Goal: Browse casually: Explore the website without a specific task or goal

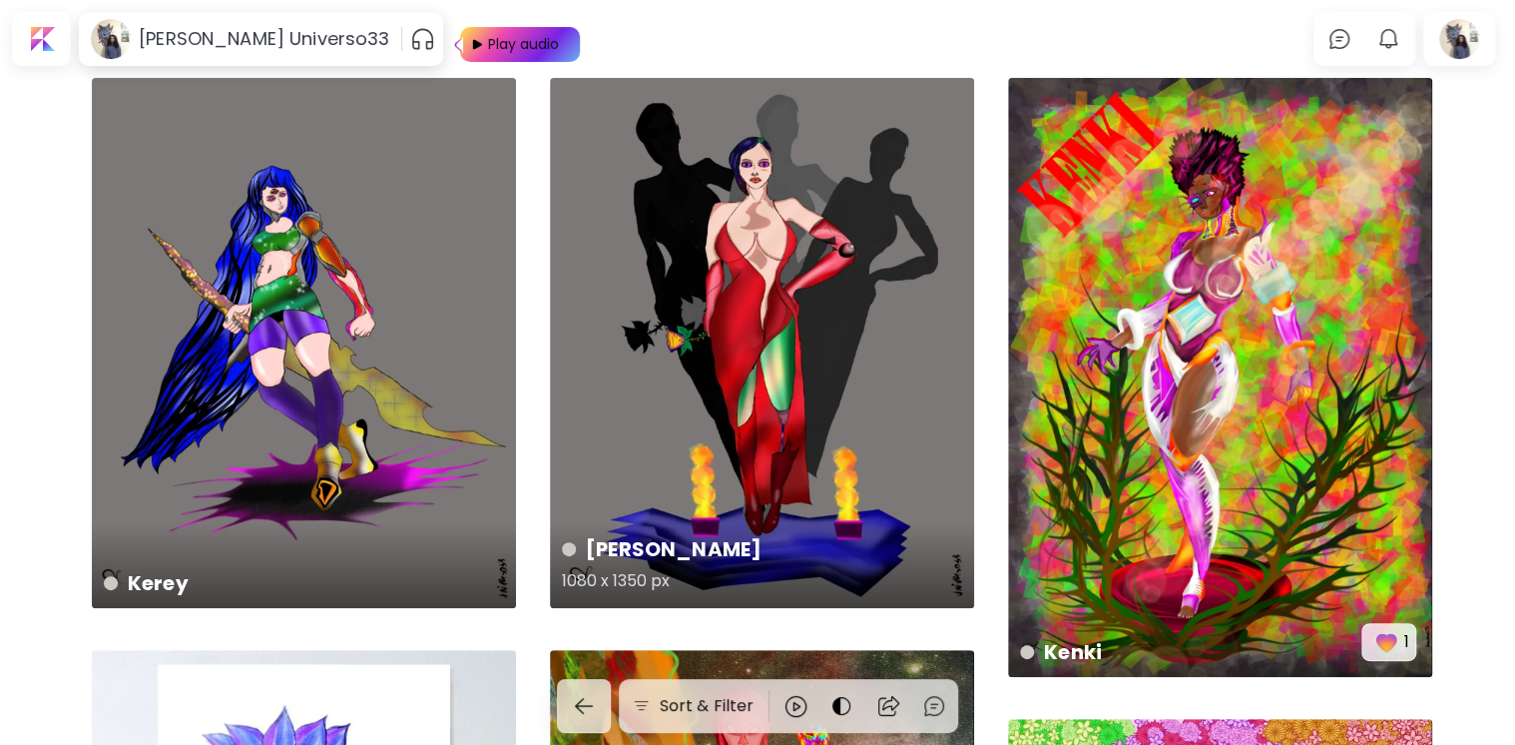
click at [798, 158] on div "[PERSON_NAME] 1080 x 1350 px" at bounding box center [762, 343] width 424 height 530
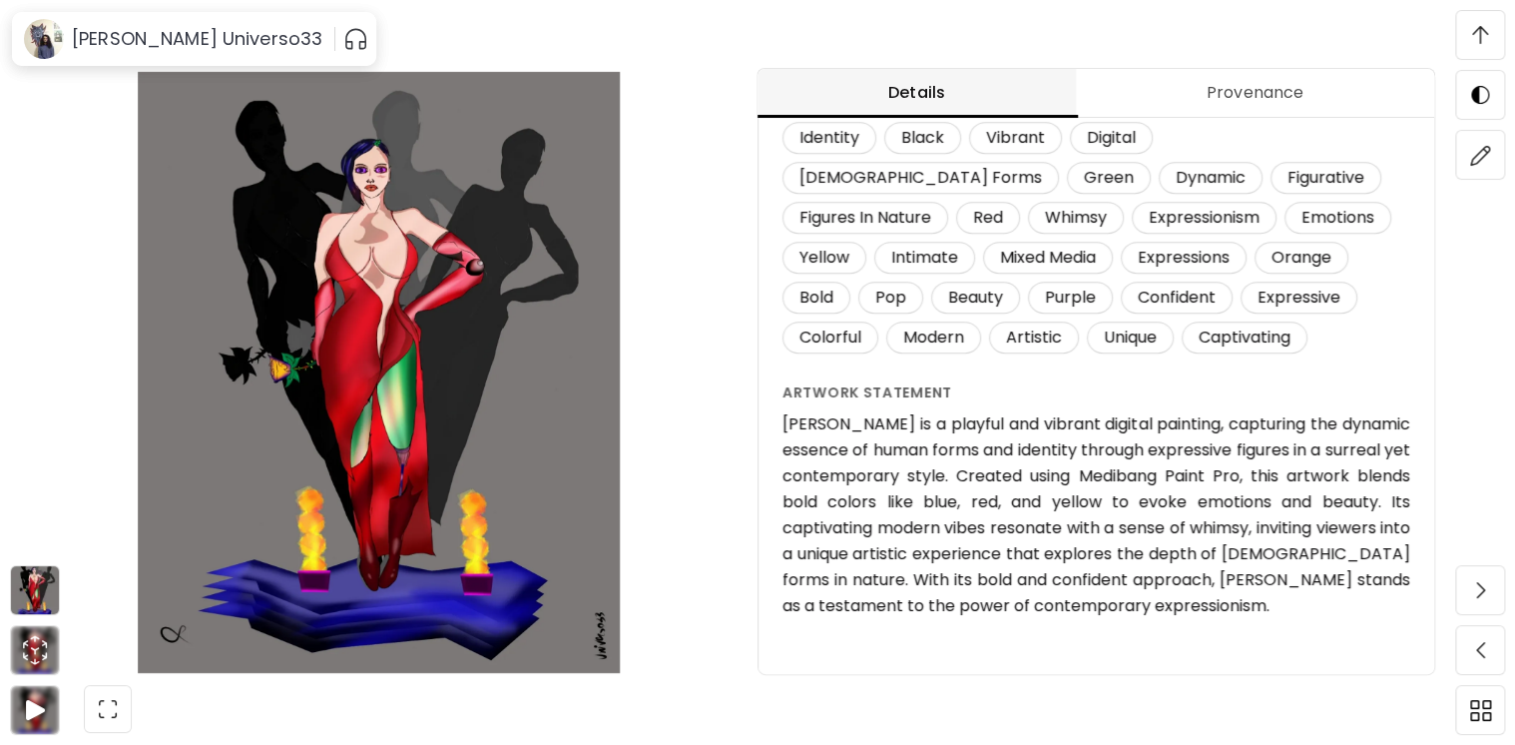
scroll to position [2003, 0]
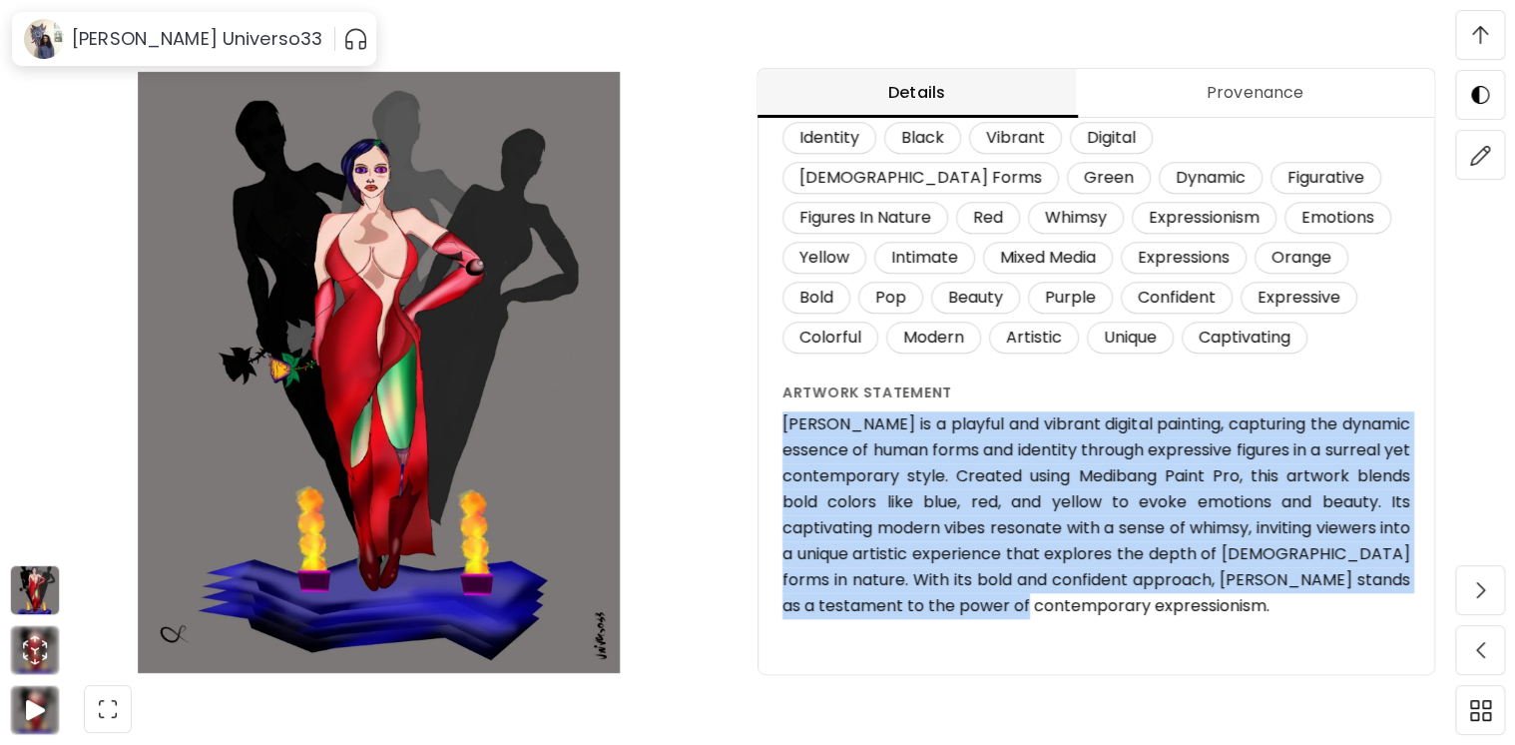
drag, startPoint x: 1138, startPoint y: 608, endPoint x: 781, endPoint y: 426, distance: 399.9
click at [781, 426] on div "[PERSON_NAME] (2025) Unavailable Artwork Details Digital Painting 1080 x 1350 p…" at bounding box center [1096, 126] width 676 height 1097
click at [1477, 19] on span at bounding box center [1480, 35] width 42 height 42
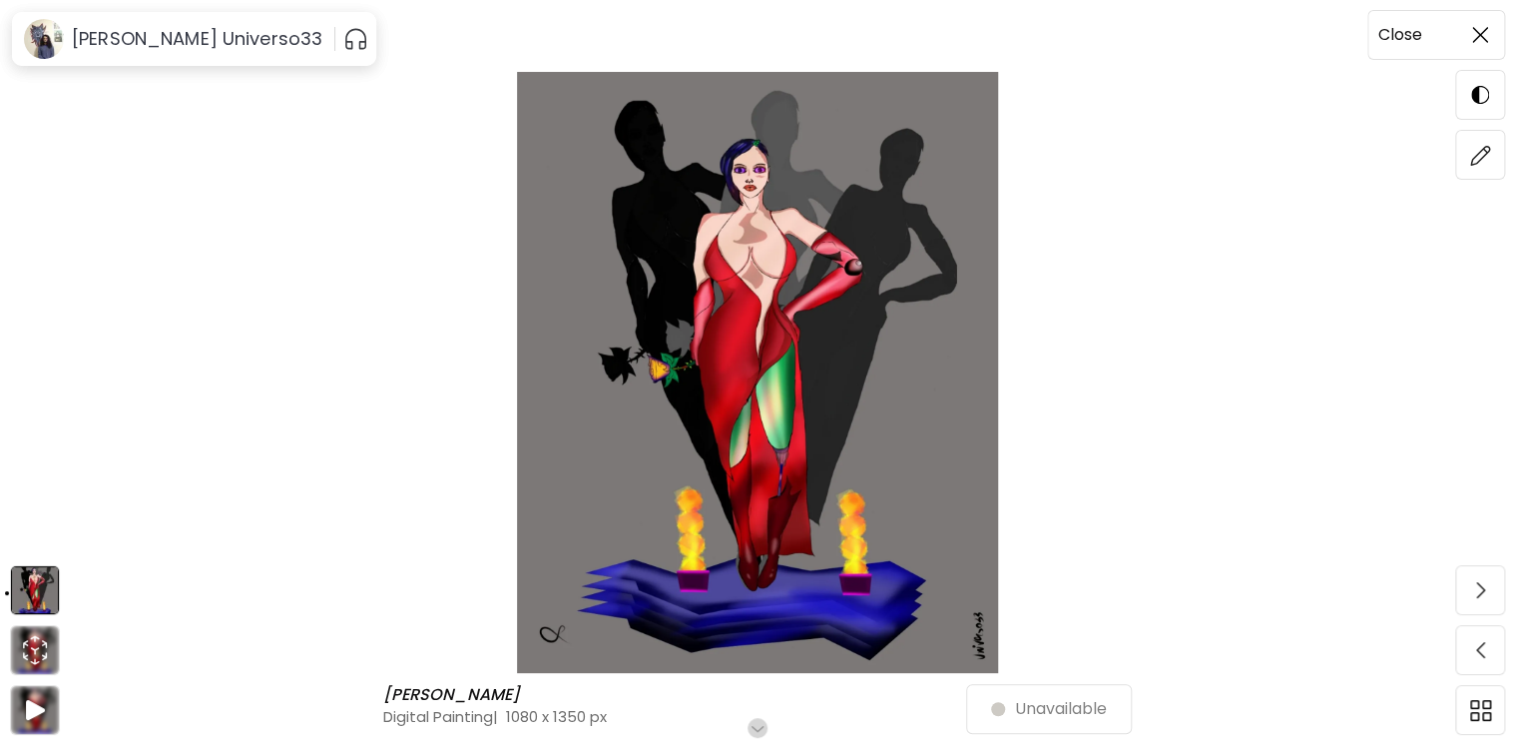
click at [1473, 22] on span at bounding box center [1480, 35] width 42 height 42
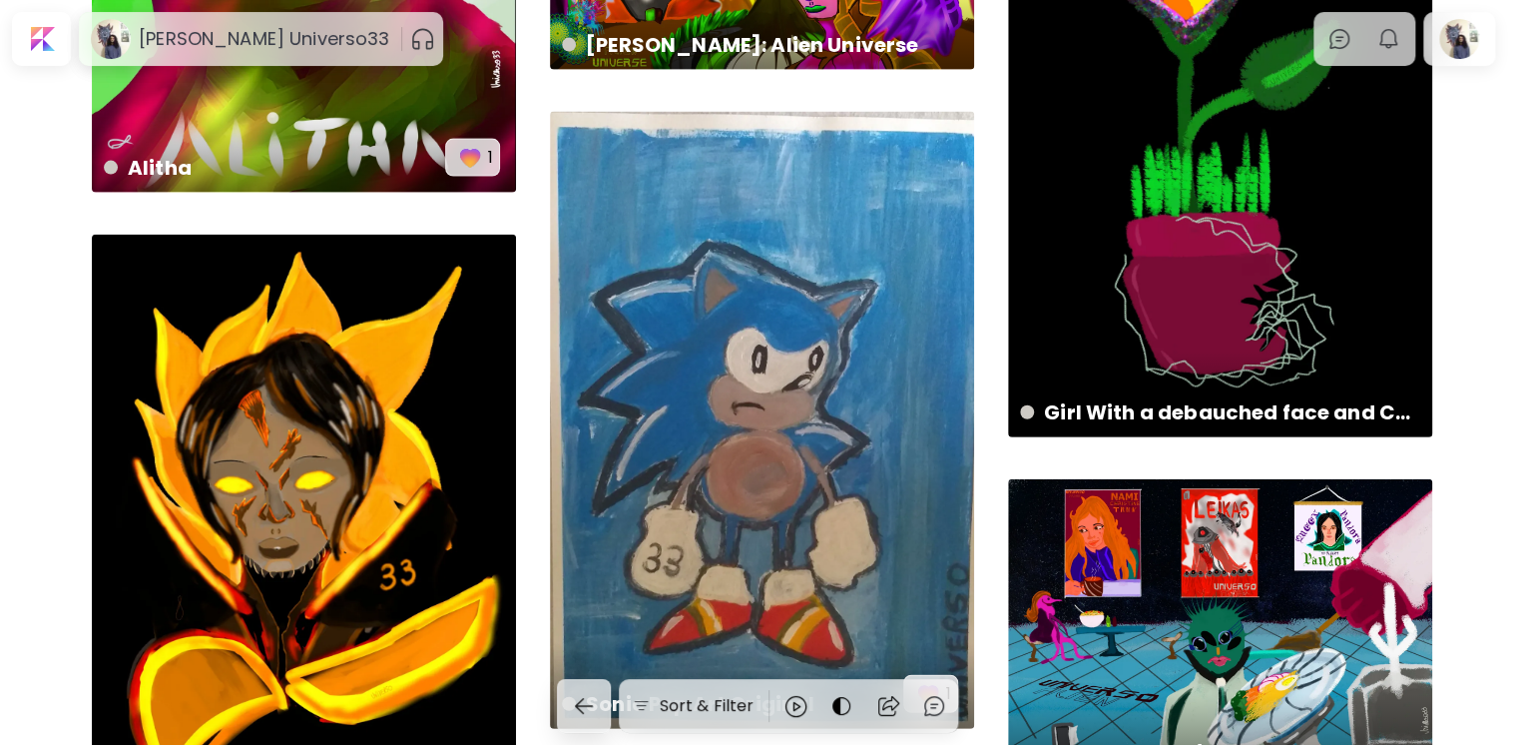
scroll to position [108, 0]
